Goal: Information Seeking & Learning: Learn about a topic

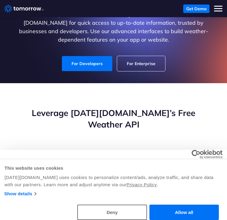
scroll to position [40, 0]
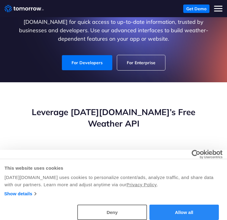
click at [165, 209] on button "Allow all" at bounding box center [183, 212] width 69 height 15
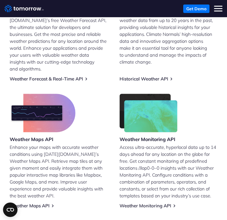
scroll to position [241, 0]
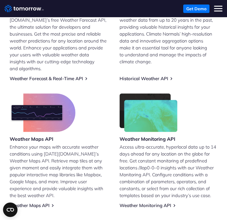
click at [49, 114] on div "Weather Maps API" at bounding box center [43, 119] width 66 height 50
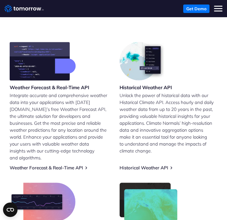
scroll to position [152, 0]
click at [71, 165] on link "Weather Forecast & Real-Time API" at bounding box center [46, 168] width 73 height 6
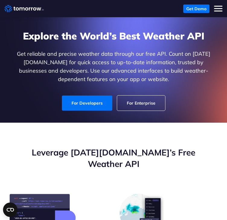
click at [216, 15] on nav "Weather Intelligence Solutions Products Products For Organizations Resilience P…" at bounding box center [114, 8] width 218 height 17
click at [217, 11] on span "Toggle mobile menu" at bounding box center [218, 11] width 8 height 1
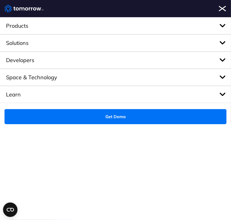
click at [95, 33] on span "Products" at bounding box center [115, 25] width 231 height 17
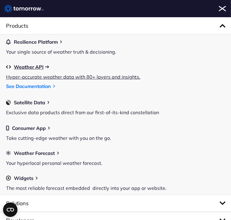
click at [27, 68] on span "Weather API" at bounding box center [29, 66] width 30 height 5
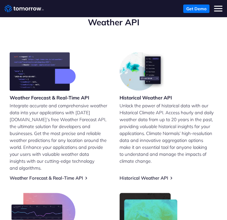
scroll to position [142, 0]
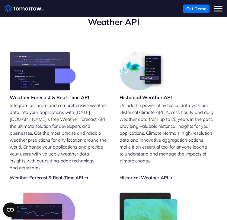
click at [34, 175] on link "Weather Forecast & Real-Time API" at bounding box center [46, 178] width 73 height 6
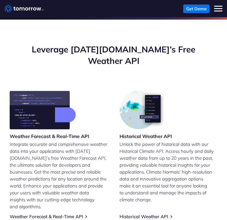
scroll to position [104, 0]
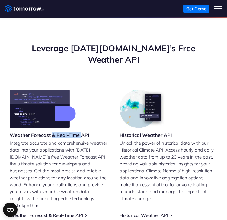
drag, startPoint x: 0, startPoint y: 0, endPoint x: 73, endPoint y: 130, distance: 148.7
click at [73, 130] on div "Weather Forecast & Real-Time API Integrate accurate and comprehensive weather d…" at bounding box center [59, 154] width 98 height 129
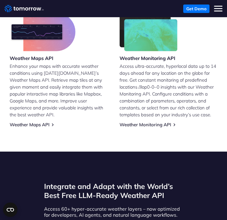
scroll to position [317, 0]
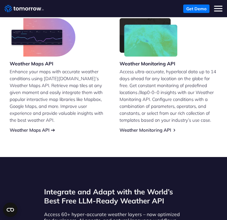
click at [42, 127] on link "Weather Maps API" at bounding box center [30, 130] width 40 height 6
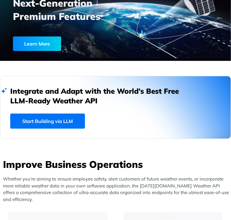
scroll to position [90, 0]
click at [43, 125] on link "Start Building via LLM" at bounding box center [47, 121] width 75 height 15
